Goal: Task Accomplishment & Management: Use online tool/utility

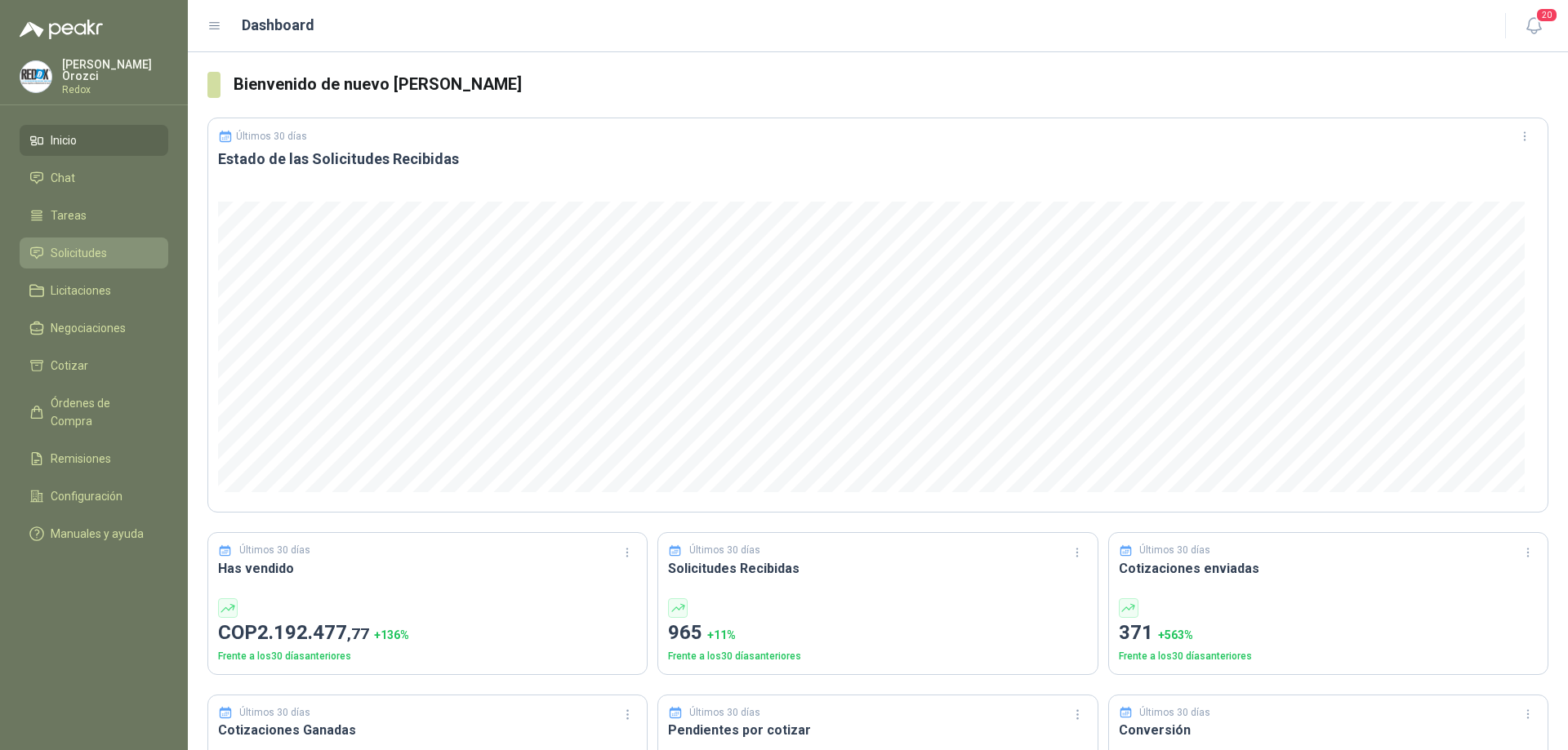
click at [104, 257] on span "Solicitudes" at bounding box center [78, 253] width 56 height 18
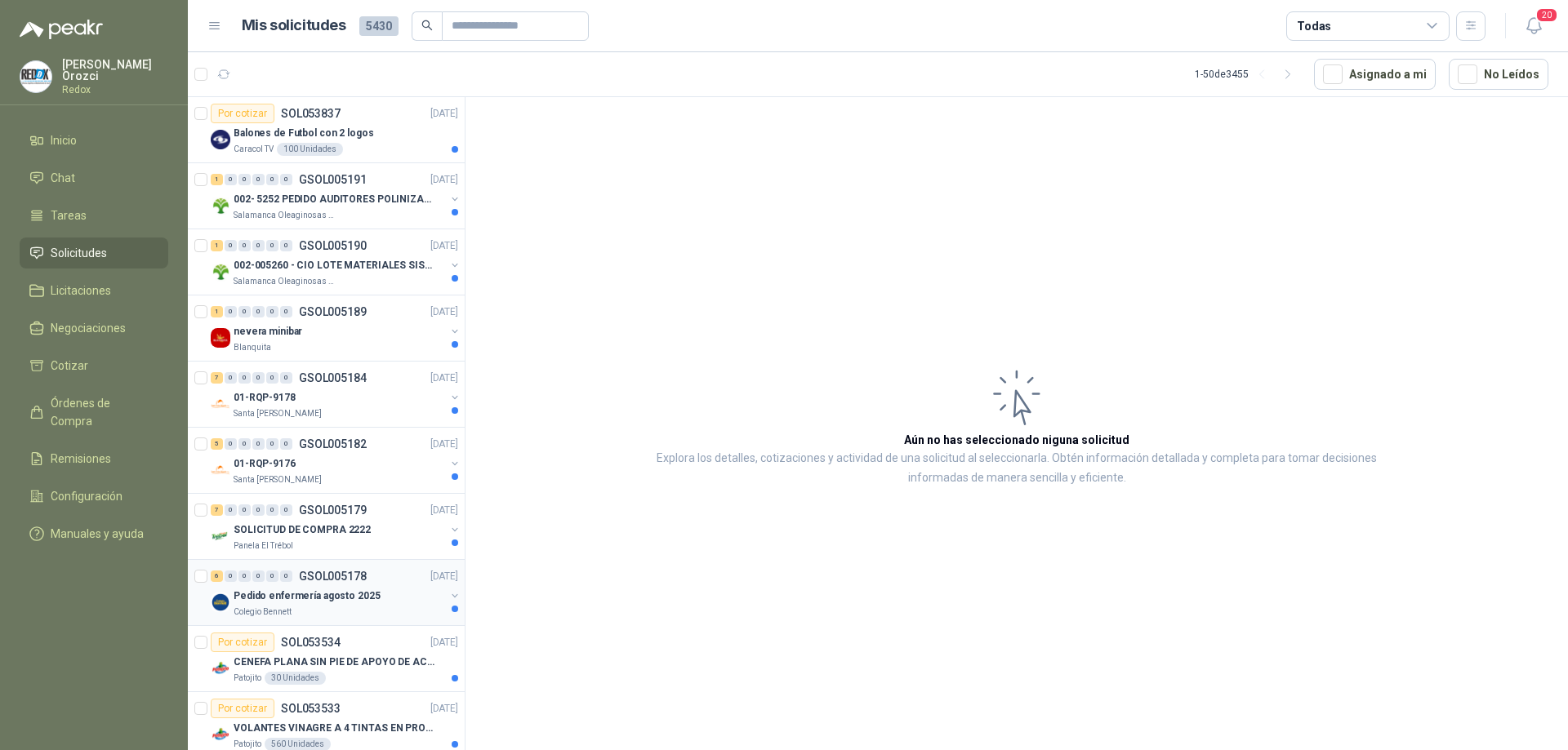
click at [316, 608] on div "Colegio Bennett" at bounding box center [339, 612] width 211 height 13
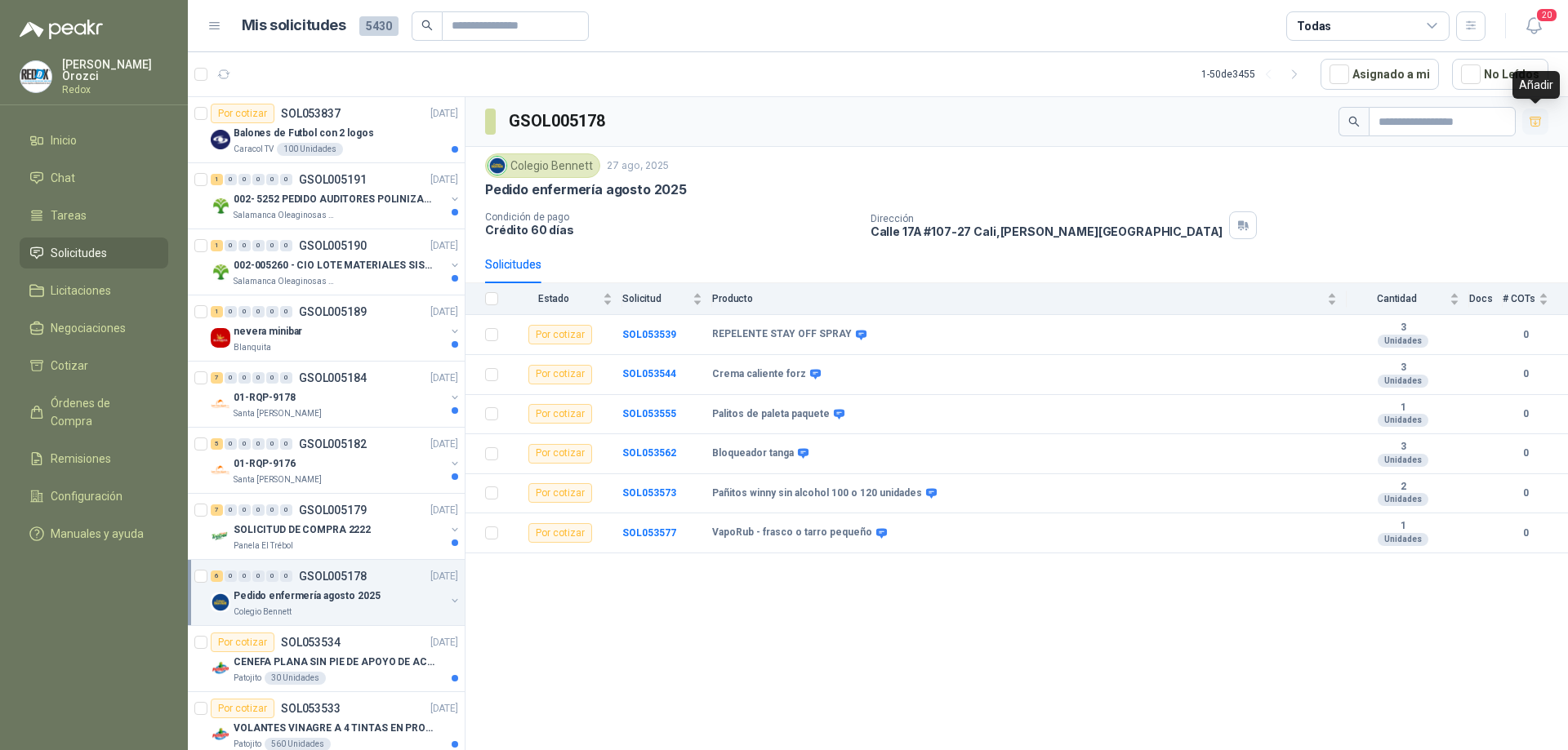
click at [1536, 124] on icon "button" at bounding box center [1535, 121] width 11 height 9
click at [1536, 120] on icon "button" at bounding box center [1535, 123] width 10 height 7
click at [99, 364] on li "Cotizar" at bounding box center [94, 365] width 129 height 18
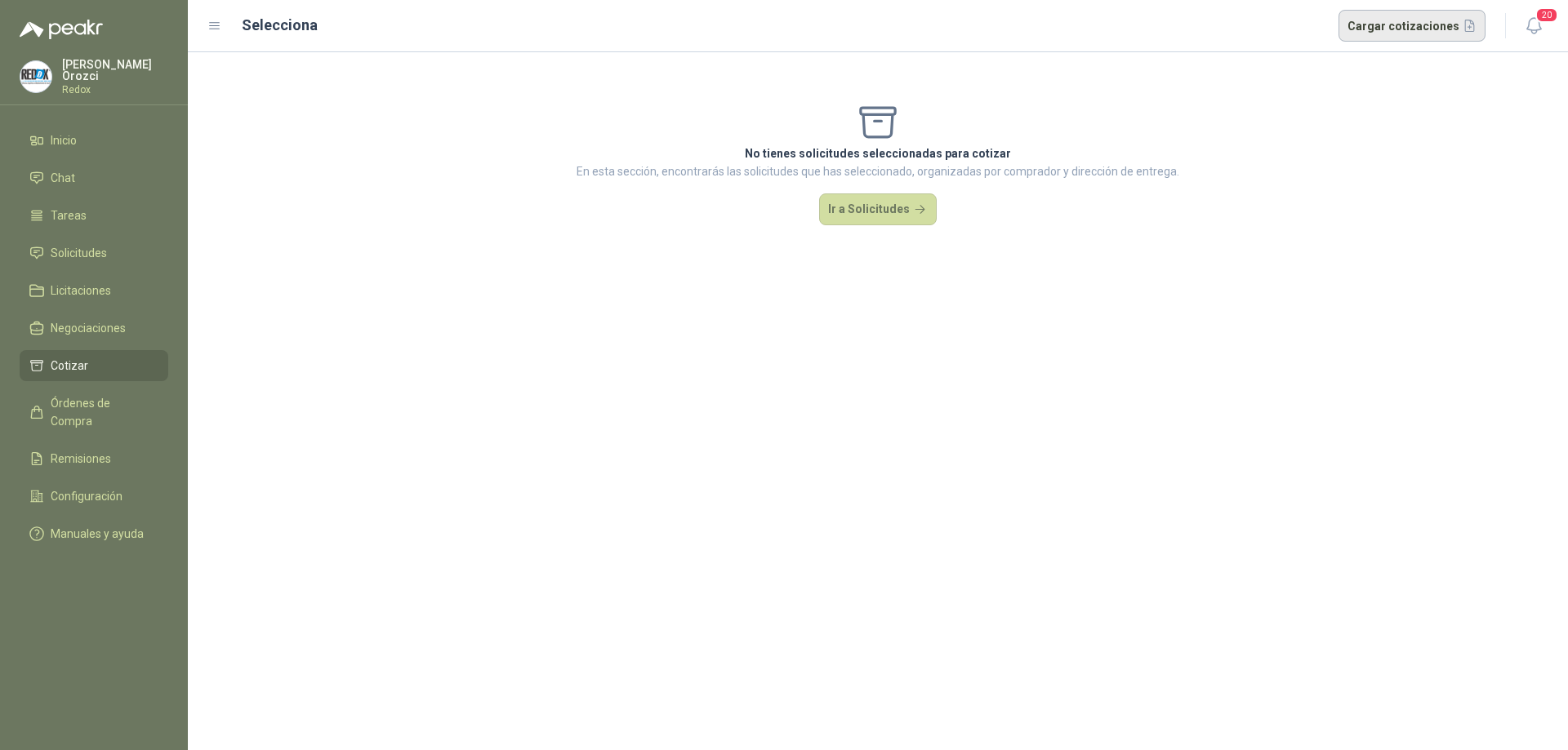
click at [1430, 26] on button "Cargar cotizaciones" at bounding box center [1411, 26] width 147 height 32
click at [104, 251] on span "Solicitudes" at bounding box center [78, 253] width 56 height 18
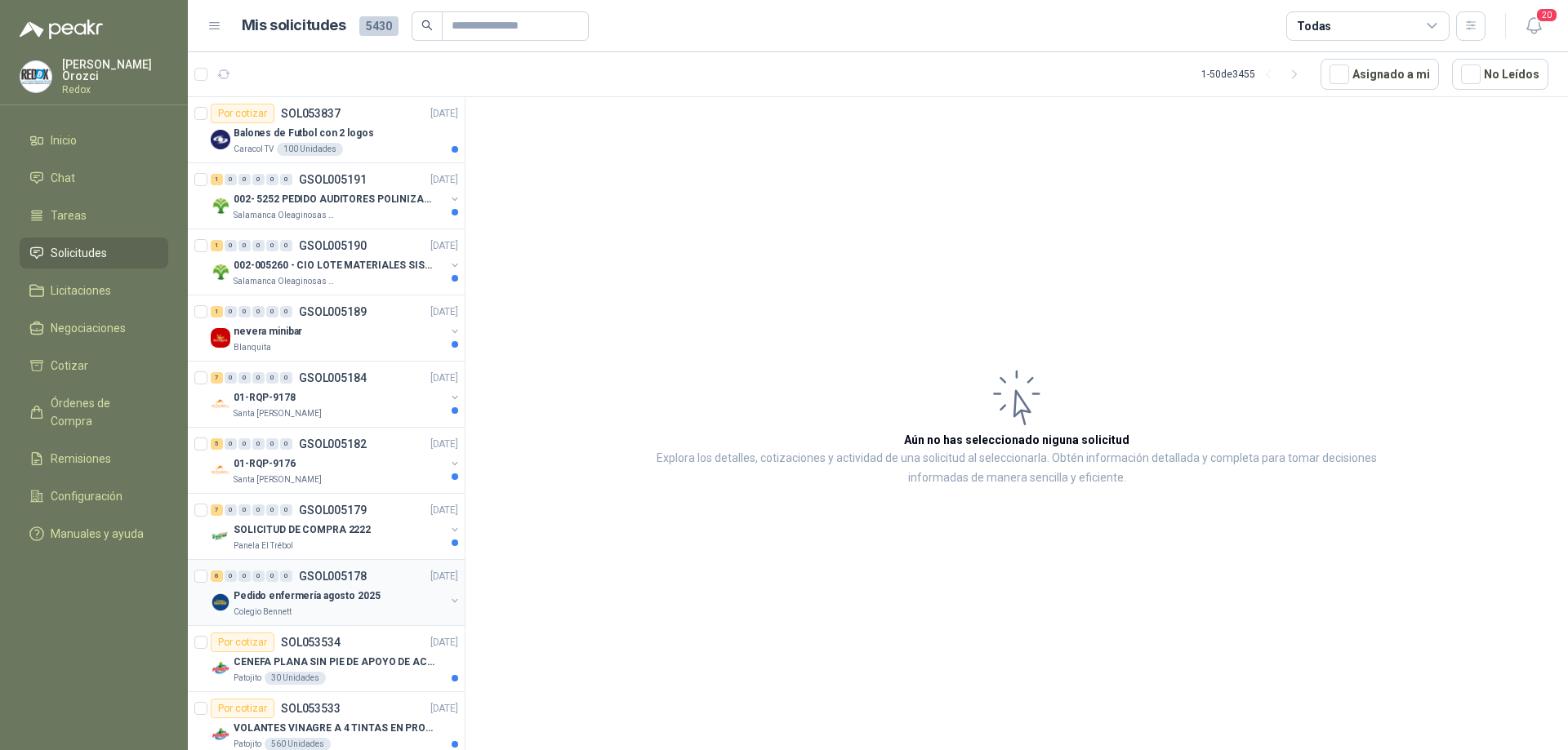
click at [313, 595] on p "Pedido enfermería agosto 2025" at bounding box center [307, 596] width 147 height 15
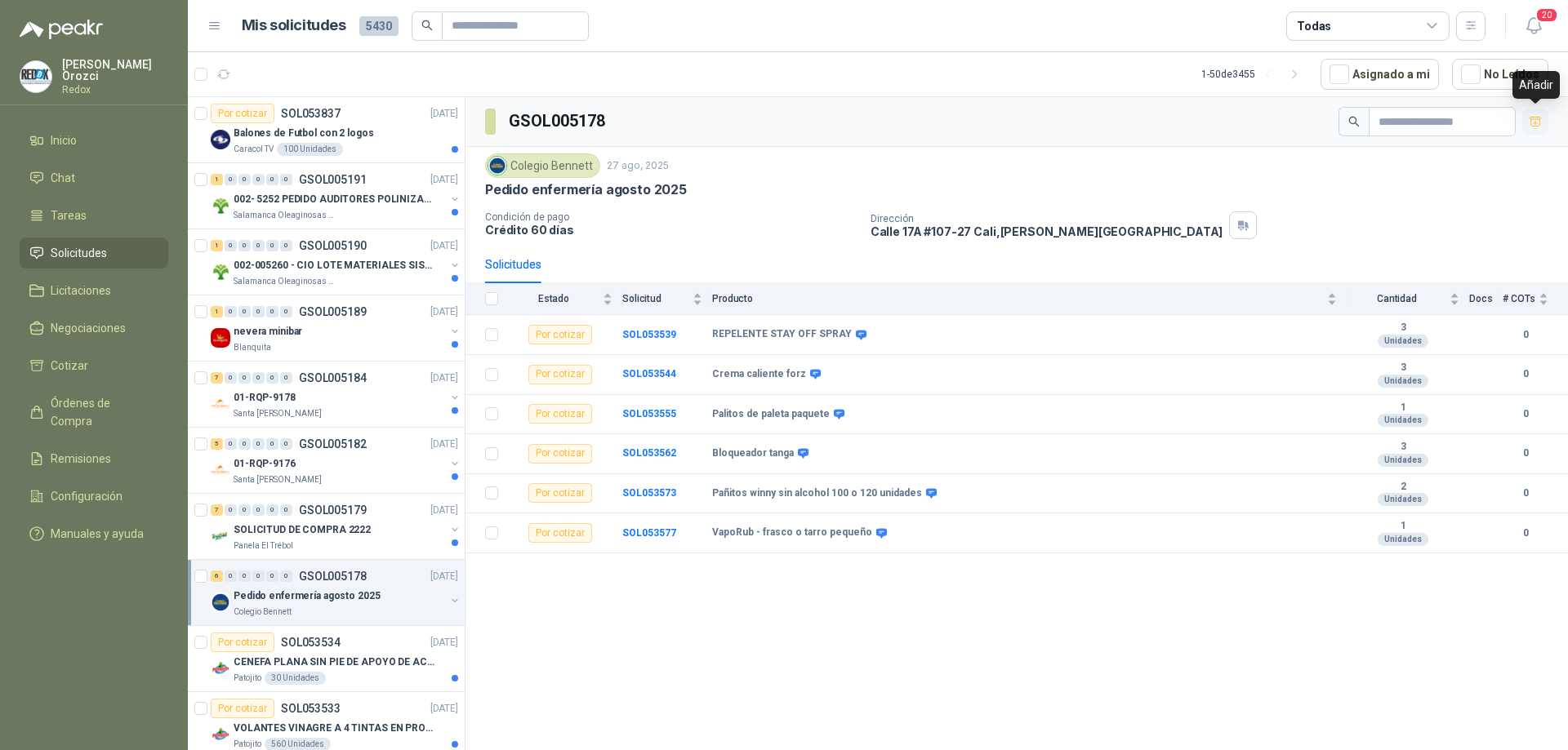
click at [1540, 121] on icon "button" at bounding box center [1535, 121] width 11 height 9
click at [1540, 121] on icon "button" at bounding box center [1535, 123] width 10 height 7
click at [1530, 120] on icon "button" at bounding box center [1535, 121] width 11 height 9
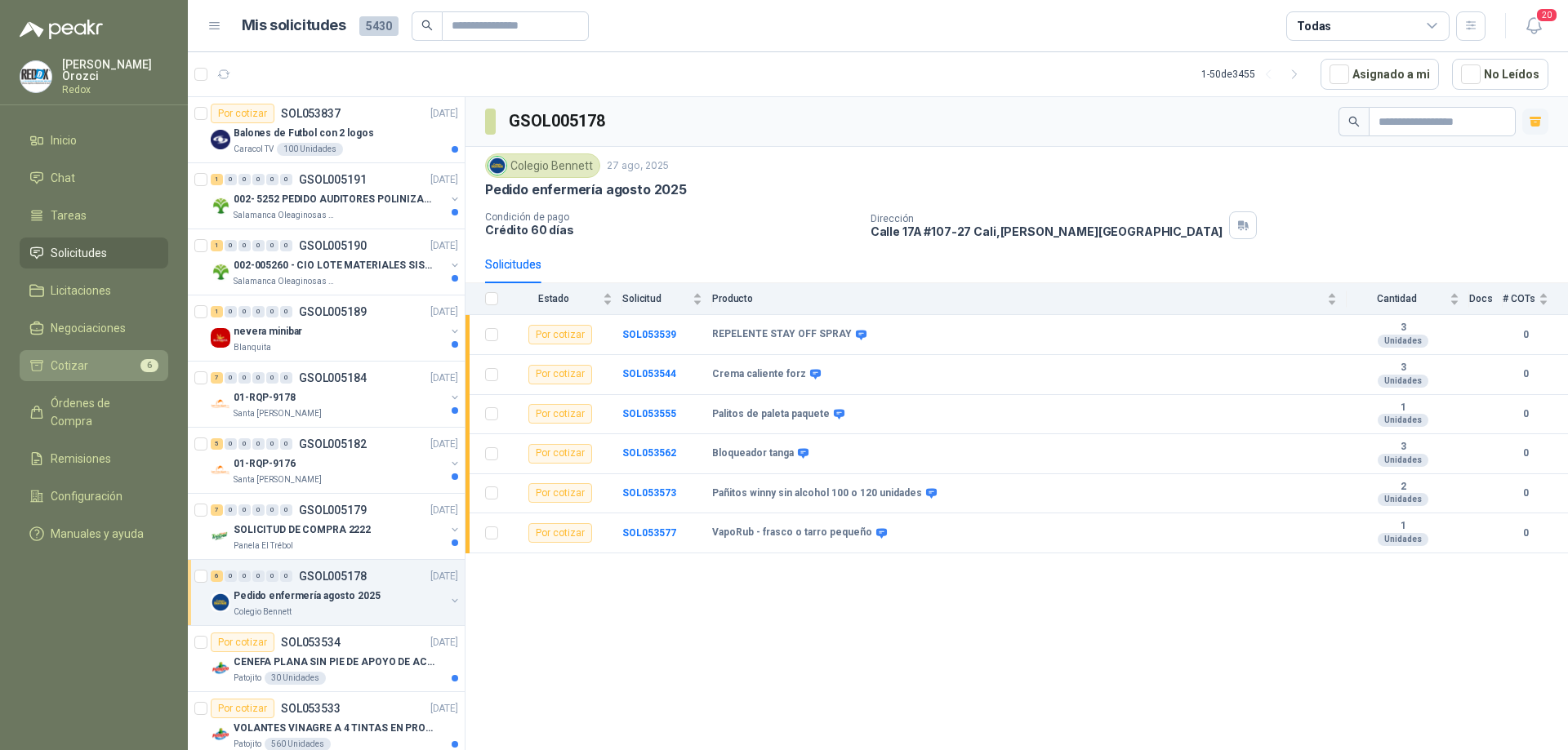
click at [90, 361] on li "Cotizar 6" at bounding box center [94, 365] width 129 height 18
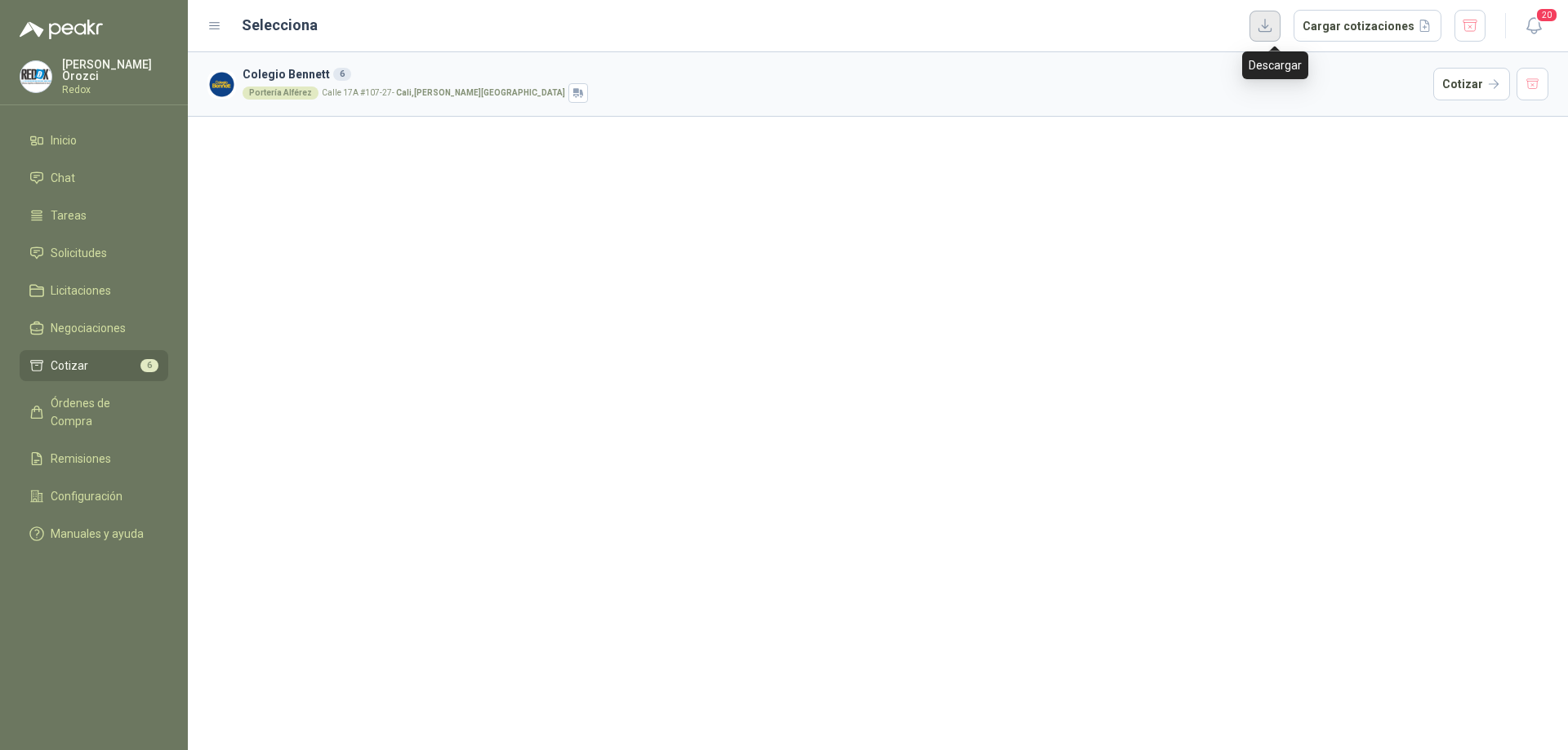
click at [1268, 33] on button "button" at bounding box center [1265, 26] width 31 height 31
click at [1263, 69] on div "Descargar" at bounding box center [1275, 65] width 67 height 28
click at [1356, 28] on button "Cargar cotizaciones" at bounding box center [1366, 26] width 147 height 32
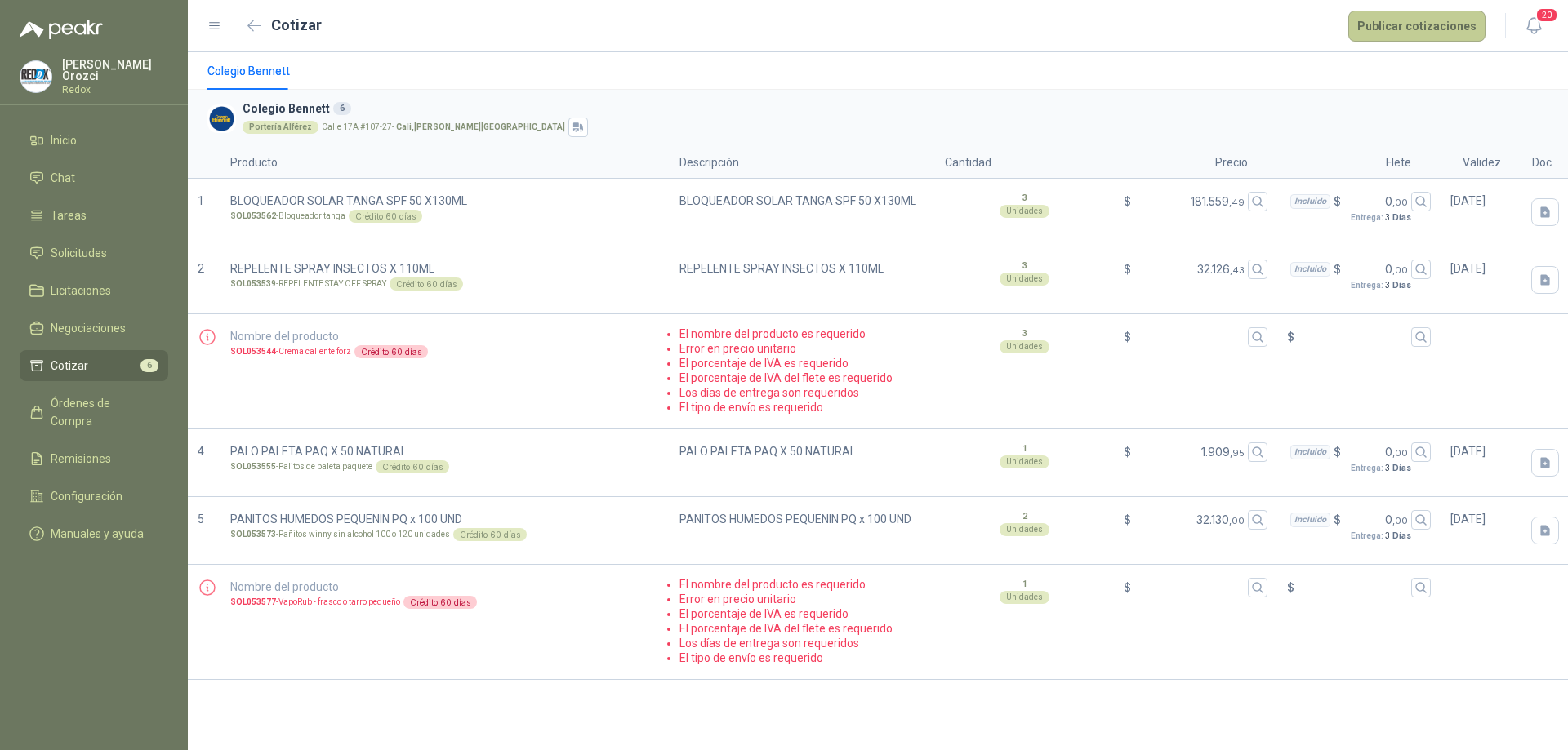
click at [1386, 29] on button "Publicar cotizaciones" at bounding box center [1417, 26] width 137 height 31
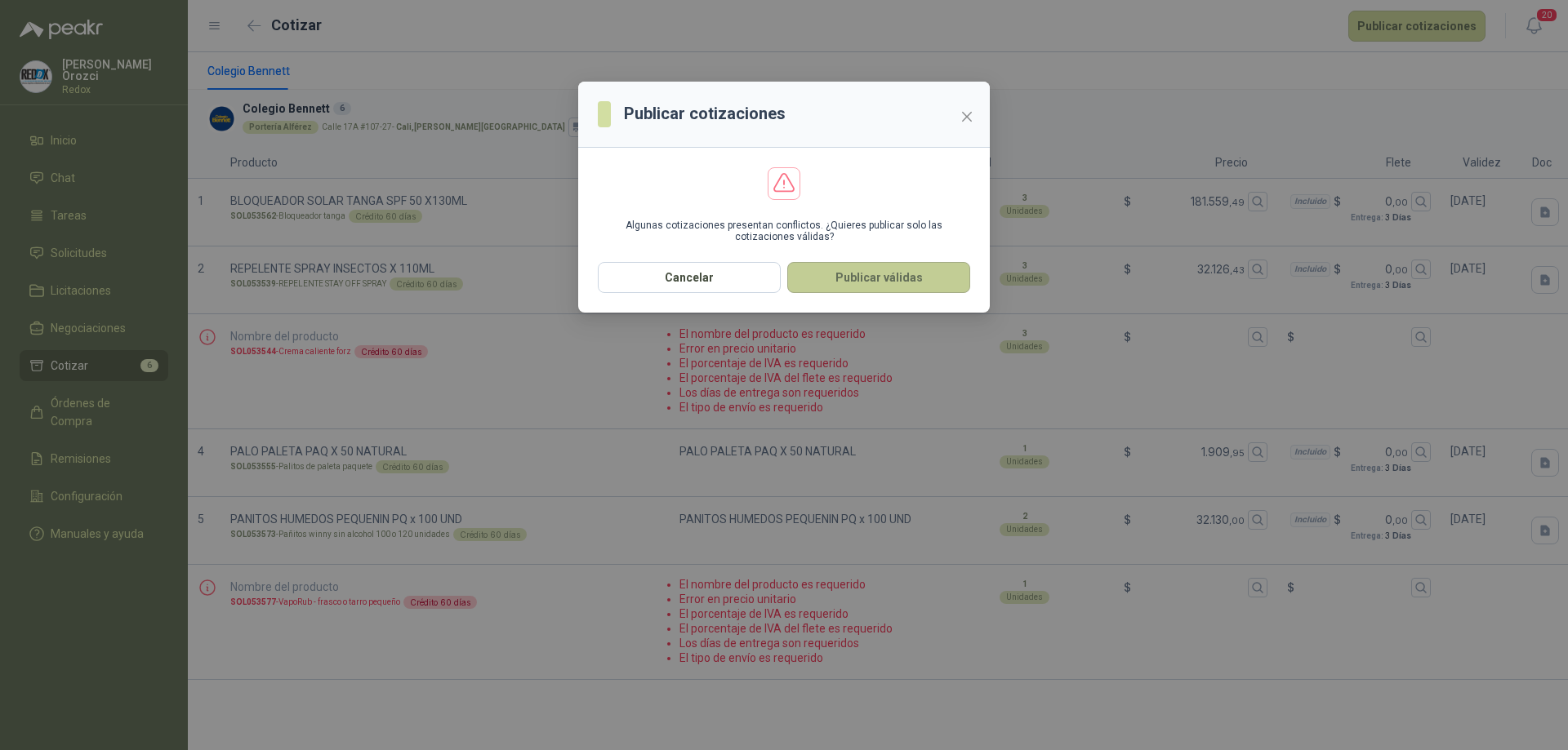
click at [875, 279] on button "Publicar válidas" at bounding box center [879, 278] width 183 height 31
